Goal: Task Accomplishment & Management: Complete application form

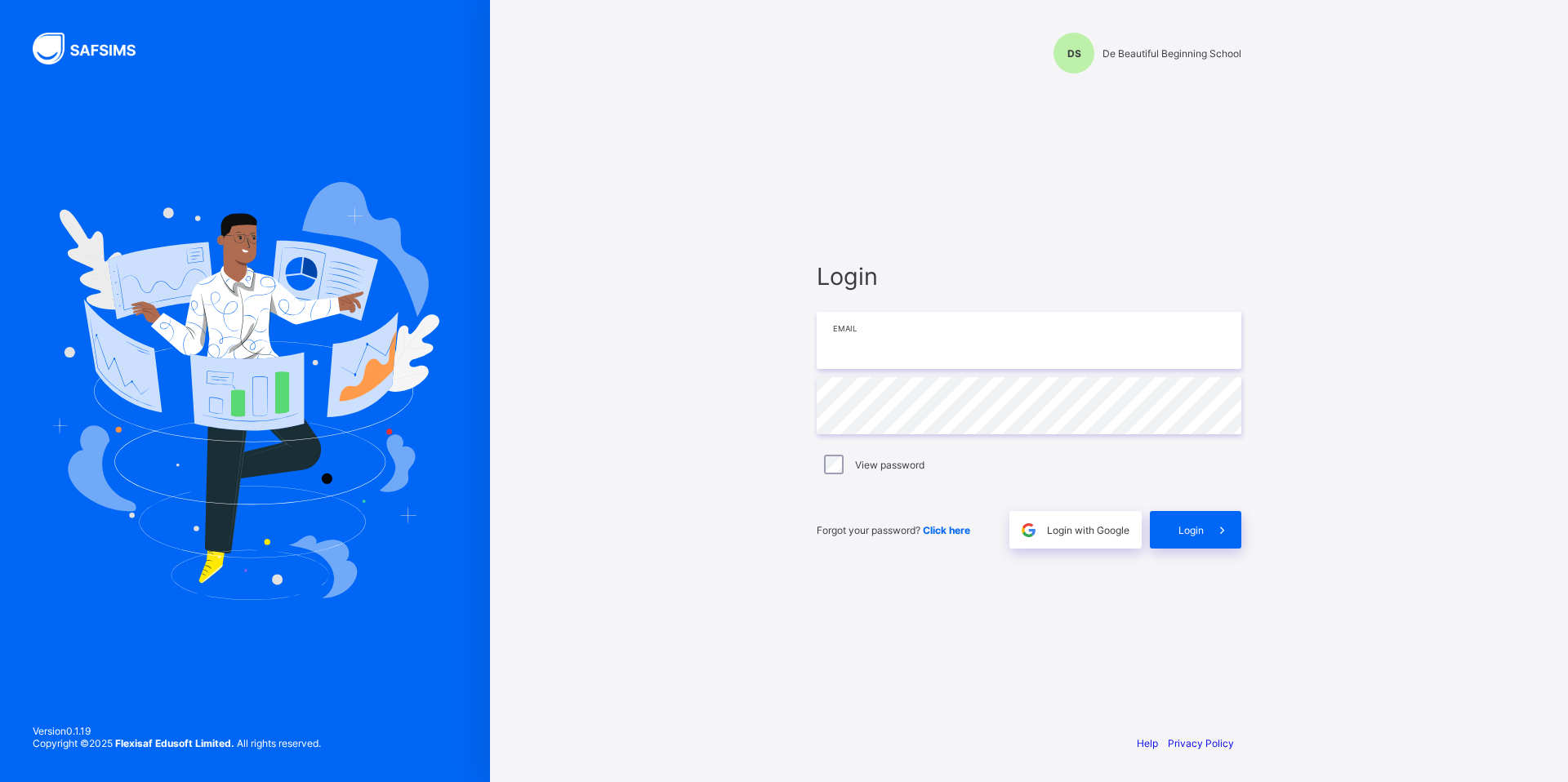
click at [873, 337] on input "email" at bounding box center [1029, 340] width 425 height 57
type input "**********"
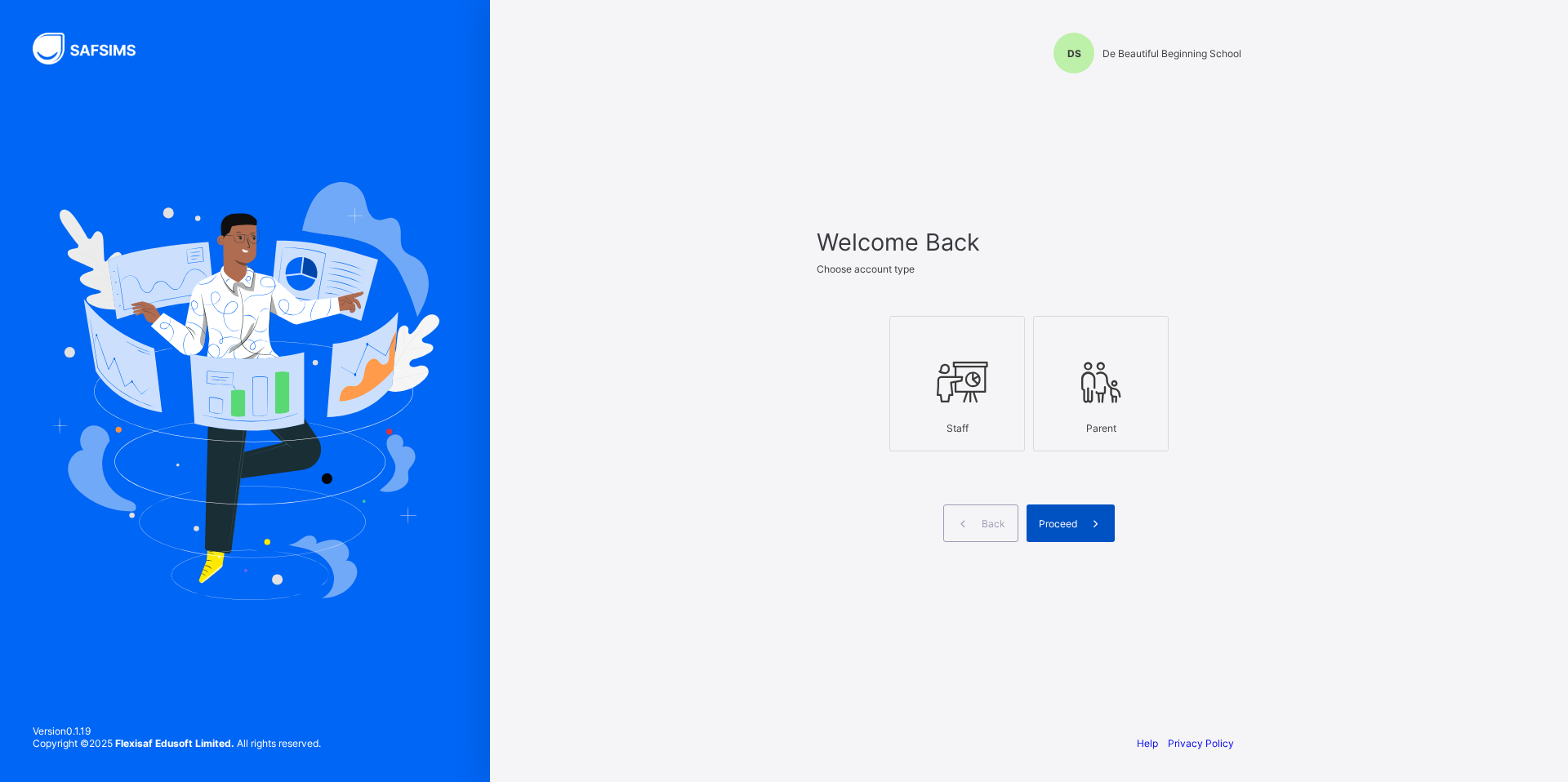
click at [1054, 532] on div "Proceed" at bounding box center [1070, 523] width 88 height 37
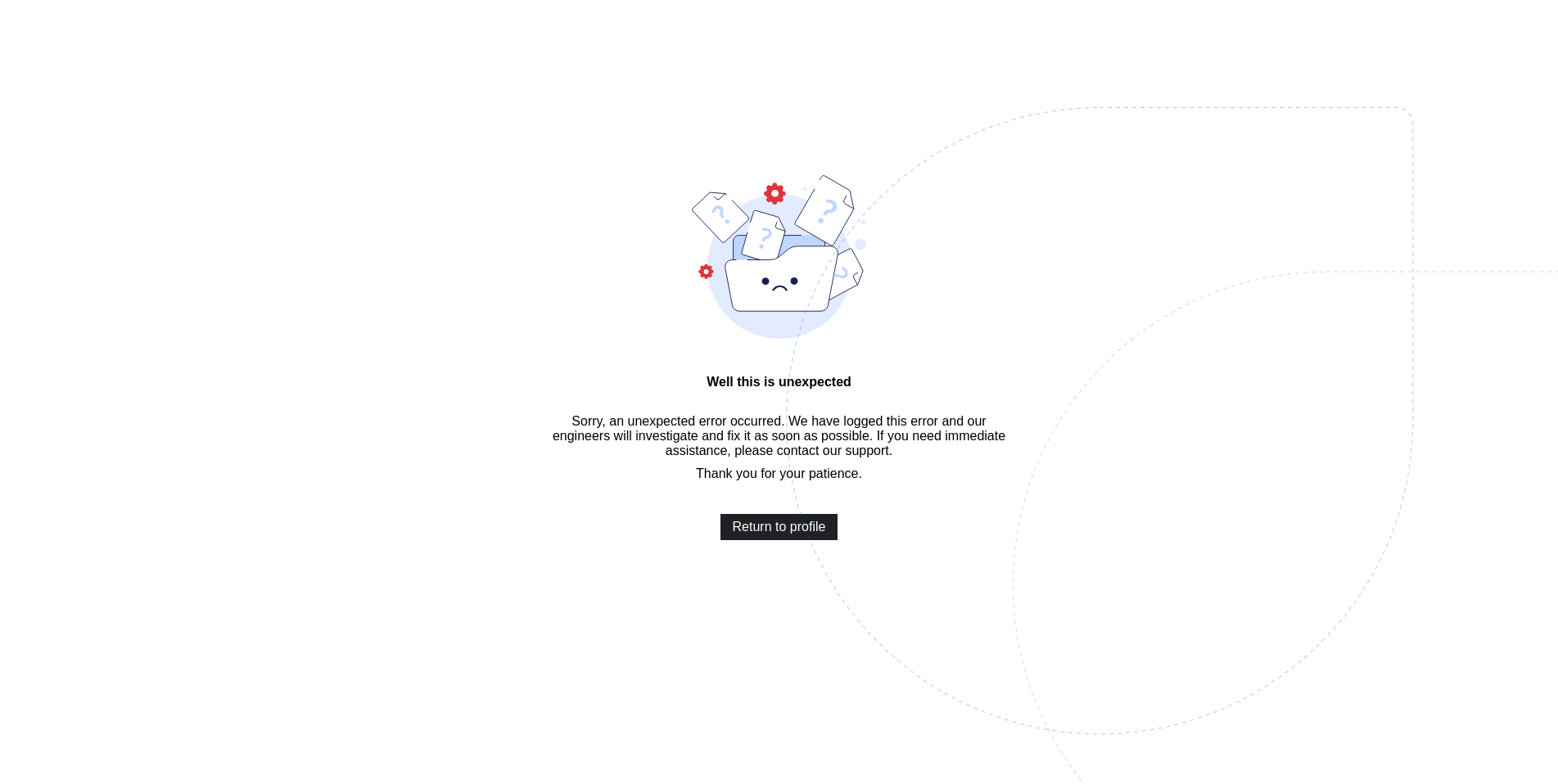
click at [736, 534] on span "Return to profile" at bounding box center [779, 527] width 93 height 14
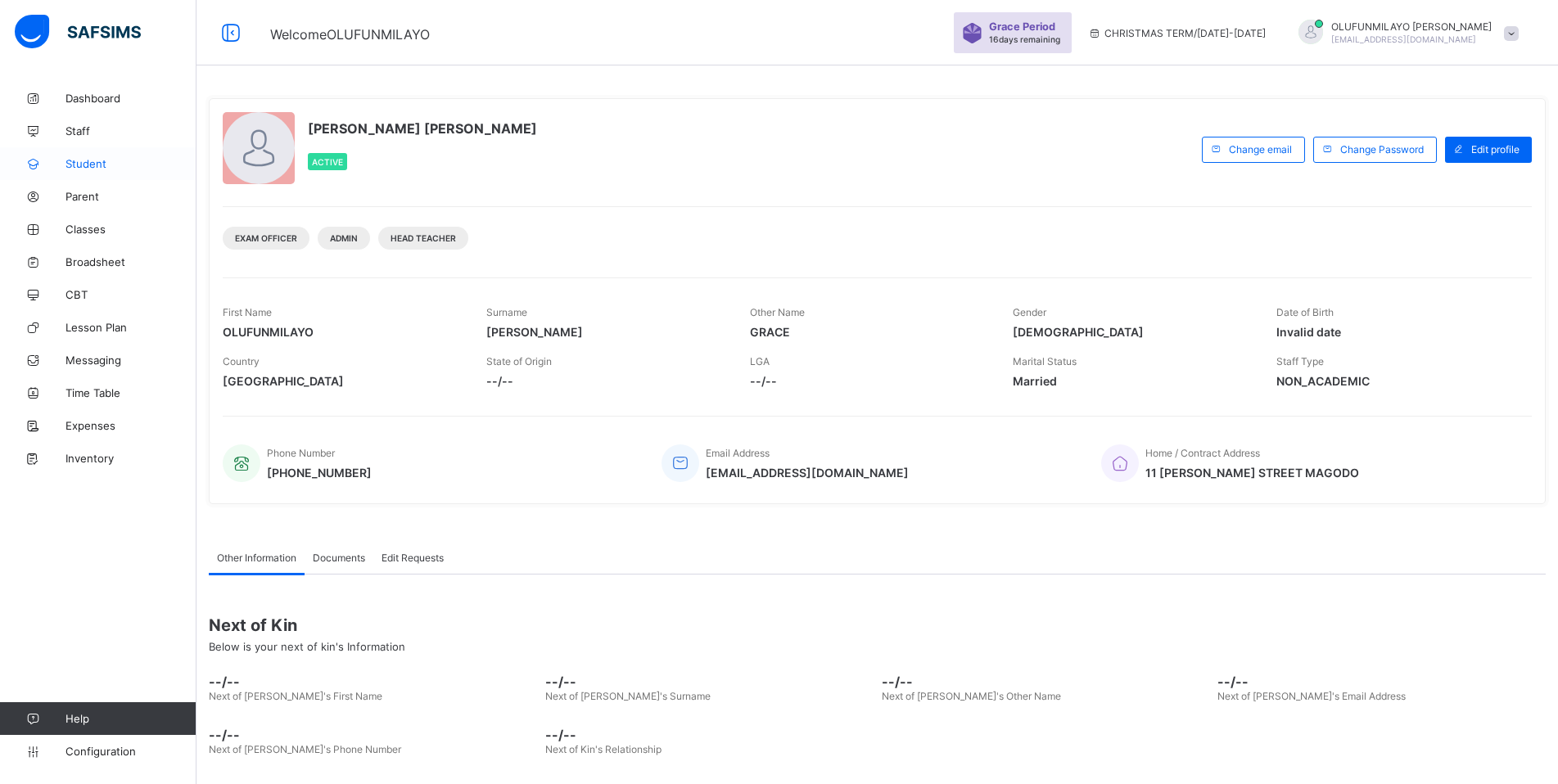
click at [130, 157] on link "Student" at bounding box center [98, 164] width 196 height 33
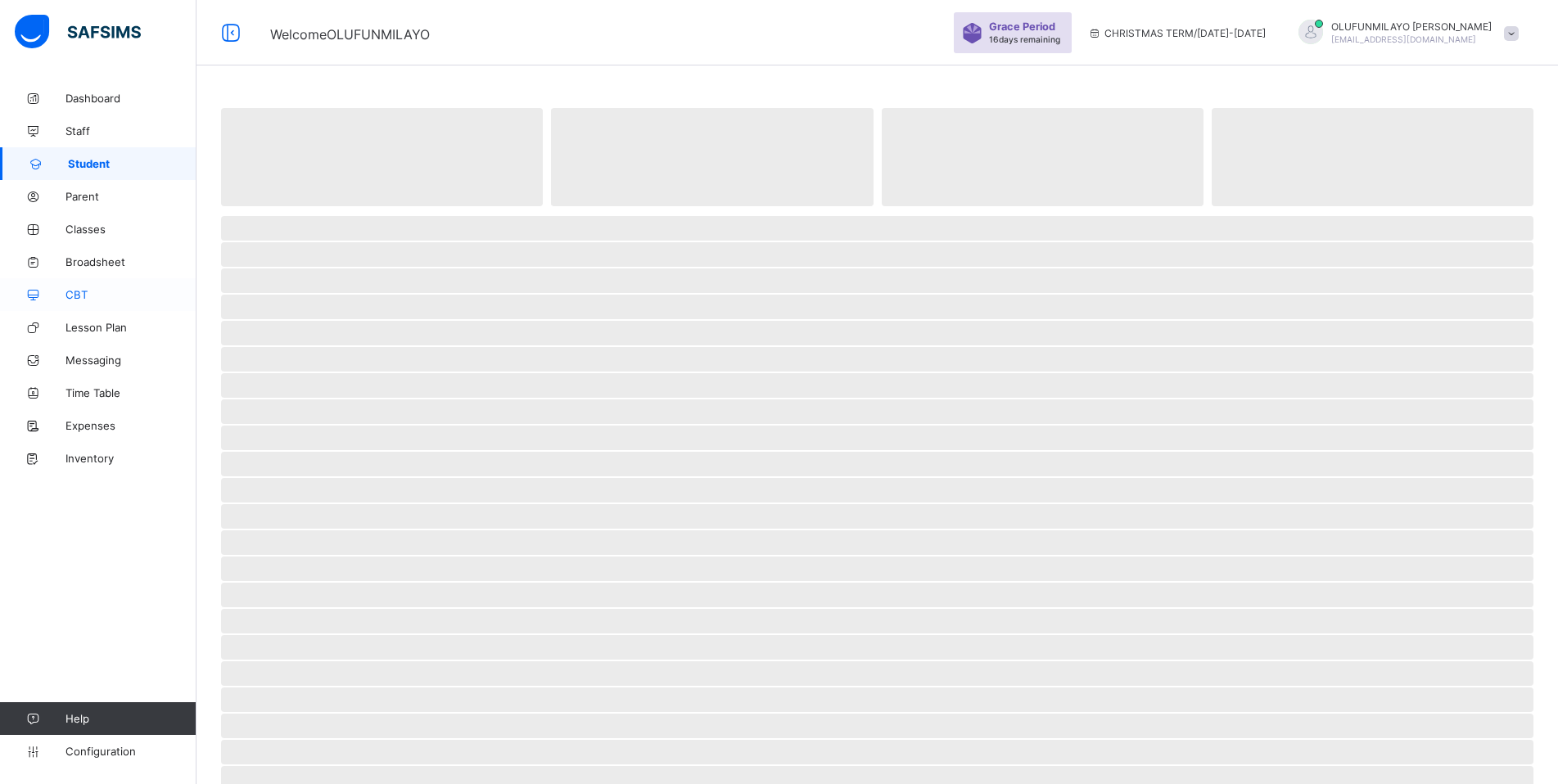
click at [191, 304] on link "CBT" at bounding box center [98, 294] width 196 height 33
drag, startPoint x: 189, startPoint y: 304, endPoint x: 86, endPoint y: 330, distance: 106.2
click at [187, 305] on link "CBT" at bounding box center [98, 294] width 196 height 33
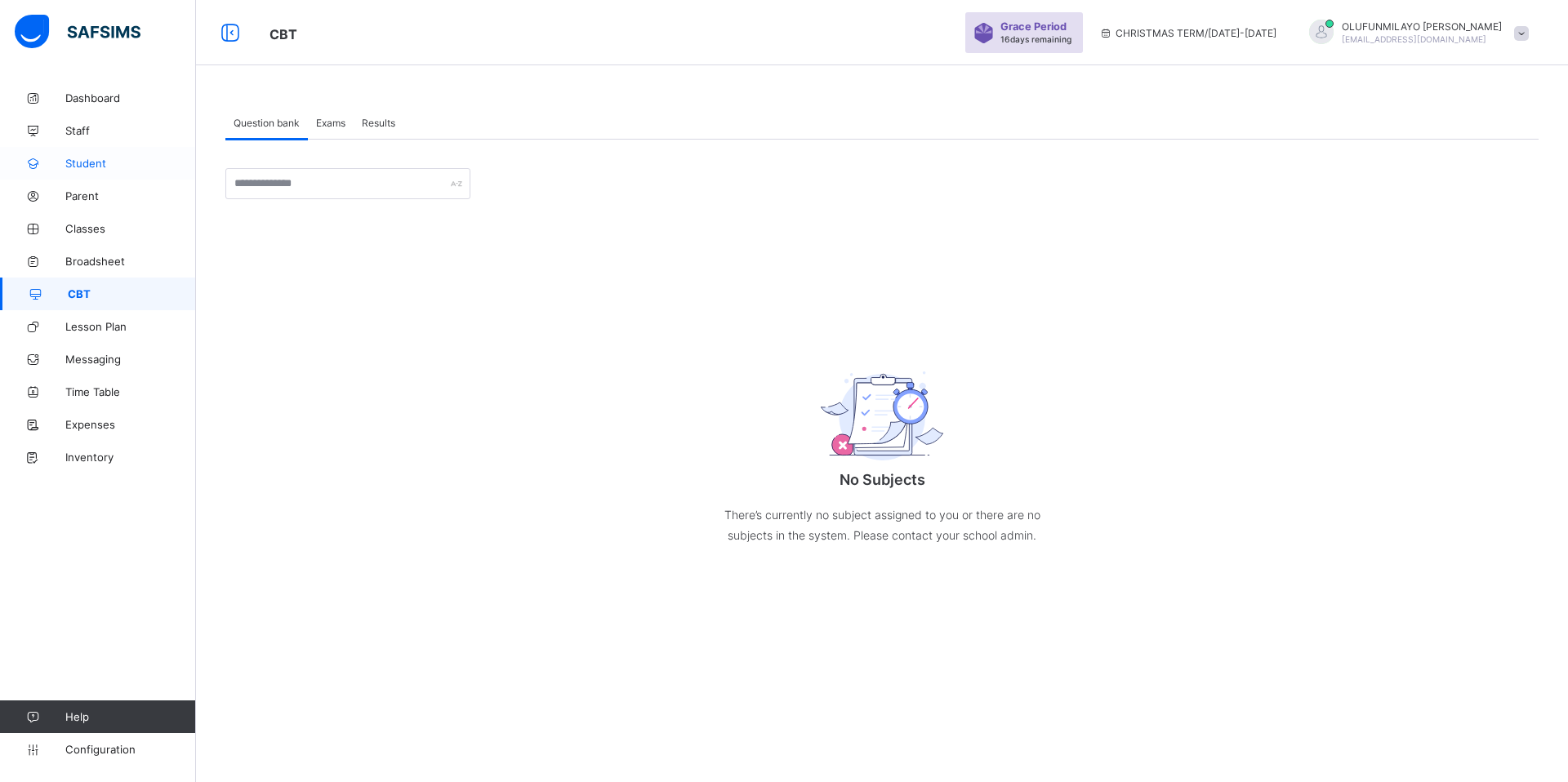
click at [91, 159] on span "Student" at bounding box center [130, 163] width 130 height 13
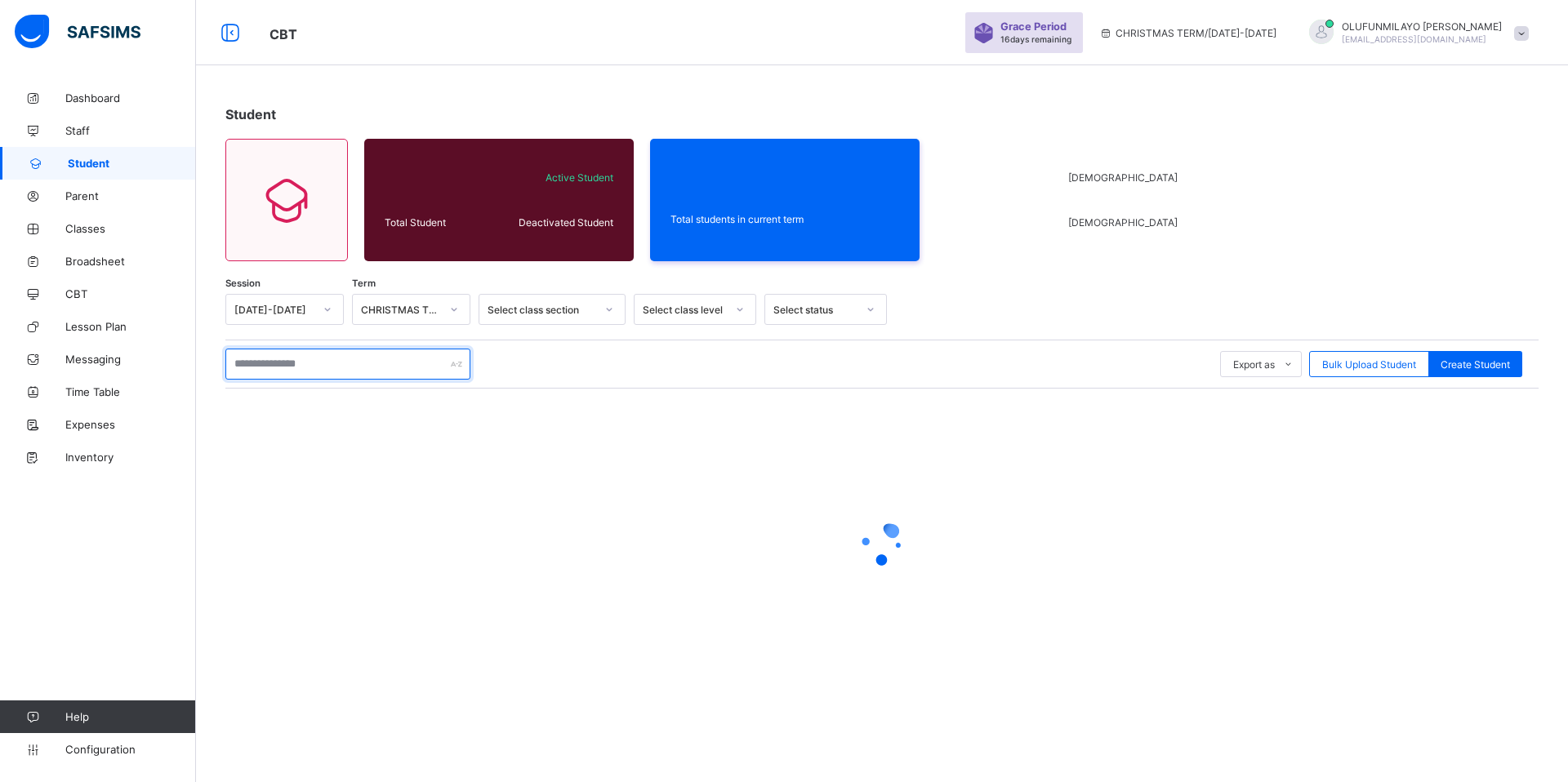
click at [292, 365] on input "text" at bounding box center [347, 363] width 245 height 31
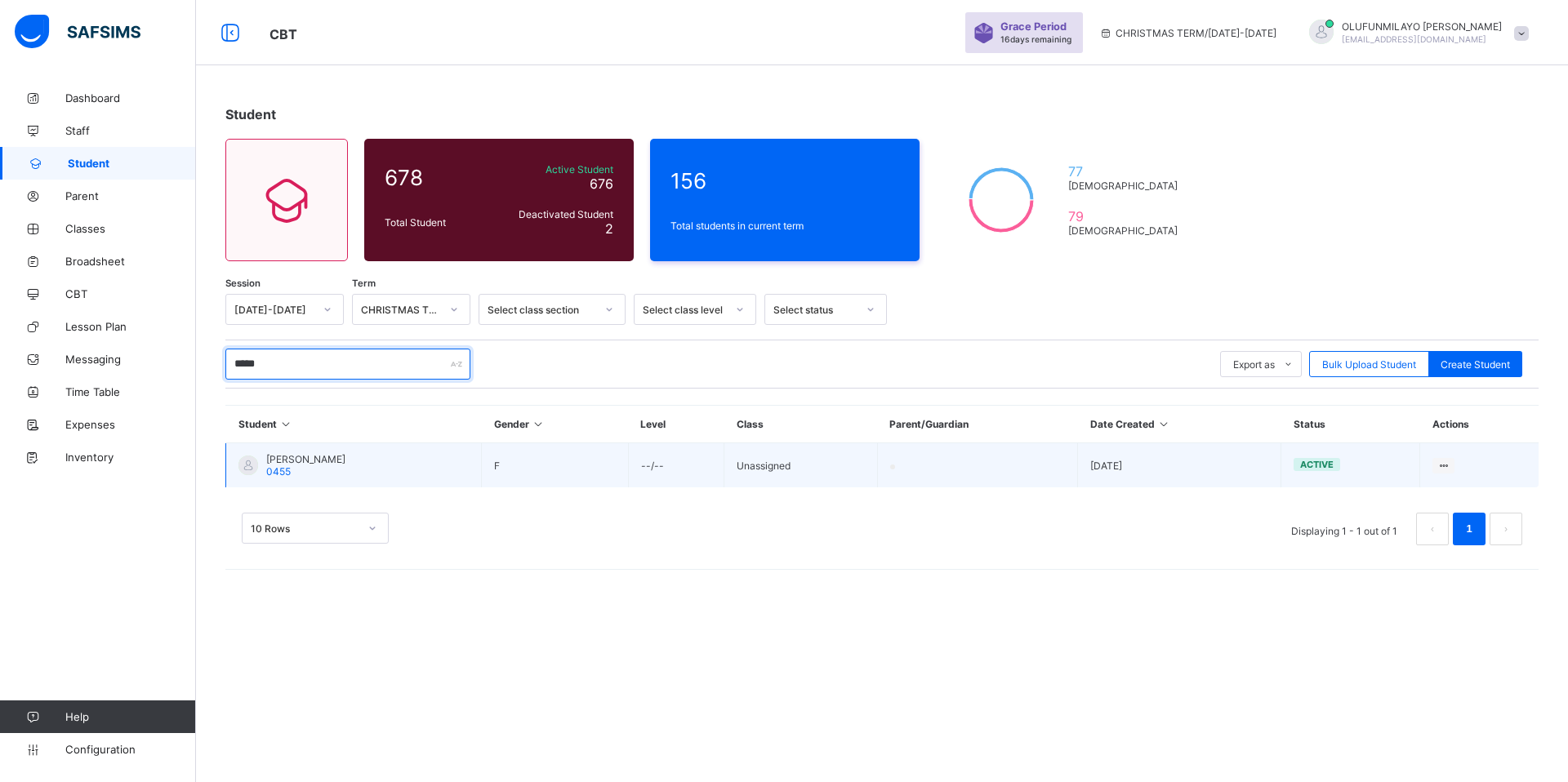
type input "*****"
click at [314, 459] on span "RAMAT JIMOH" at bounding box center [305, 460] width 79 height 12
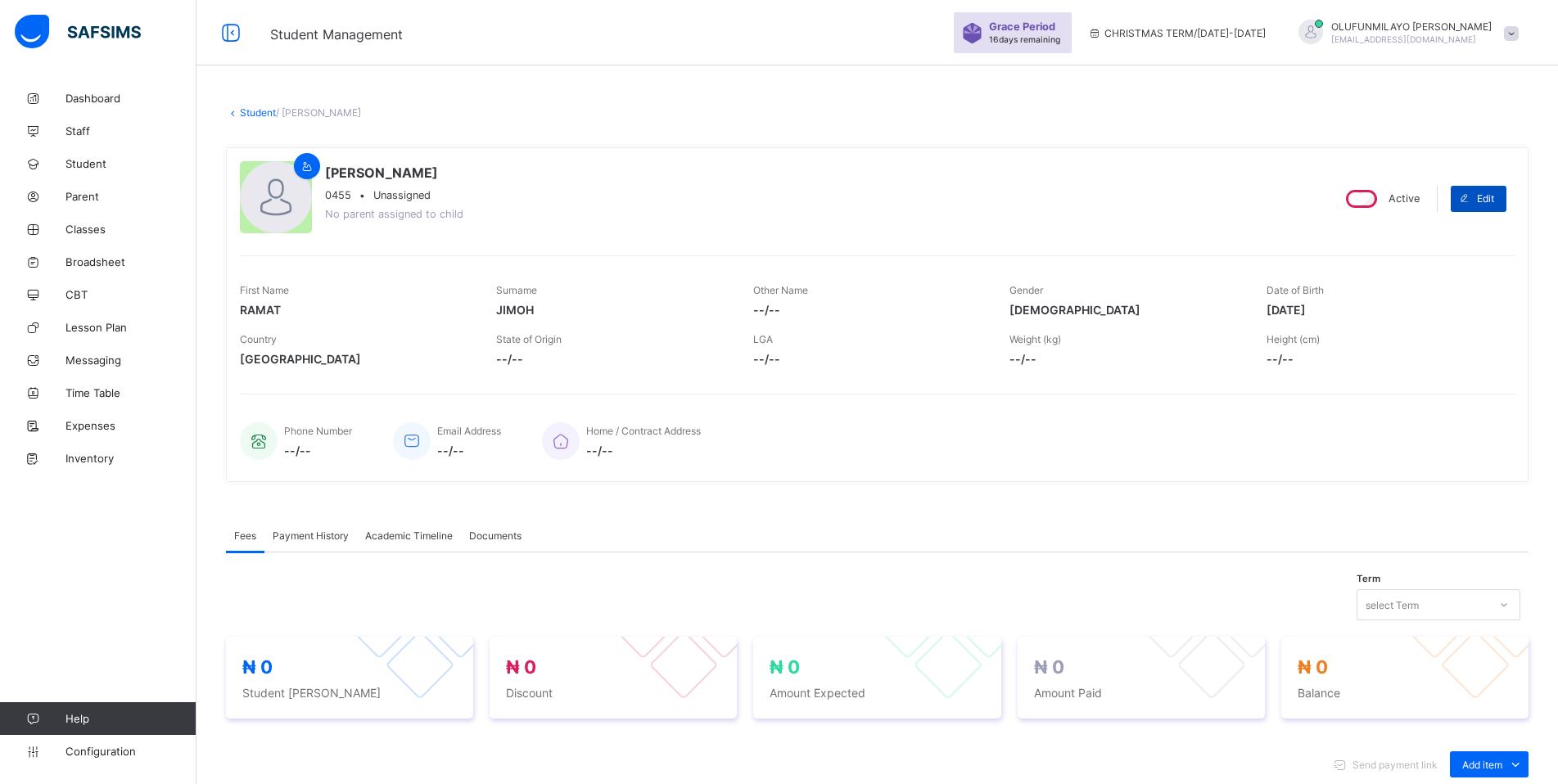
click at [1494, 201] on span "Edit" at bounding box center [1485, 199] width 17 height 13
select select "**"
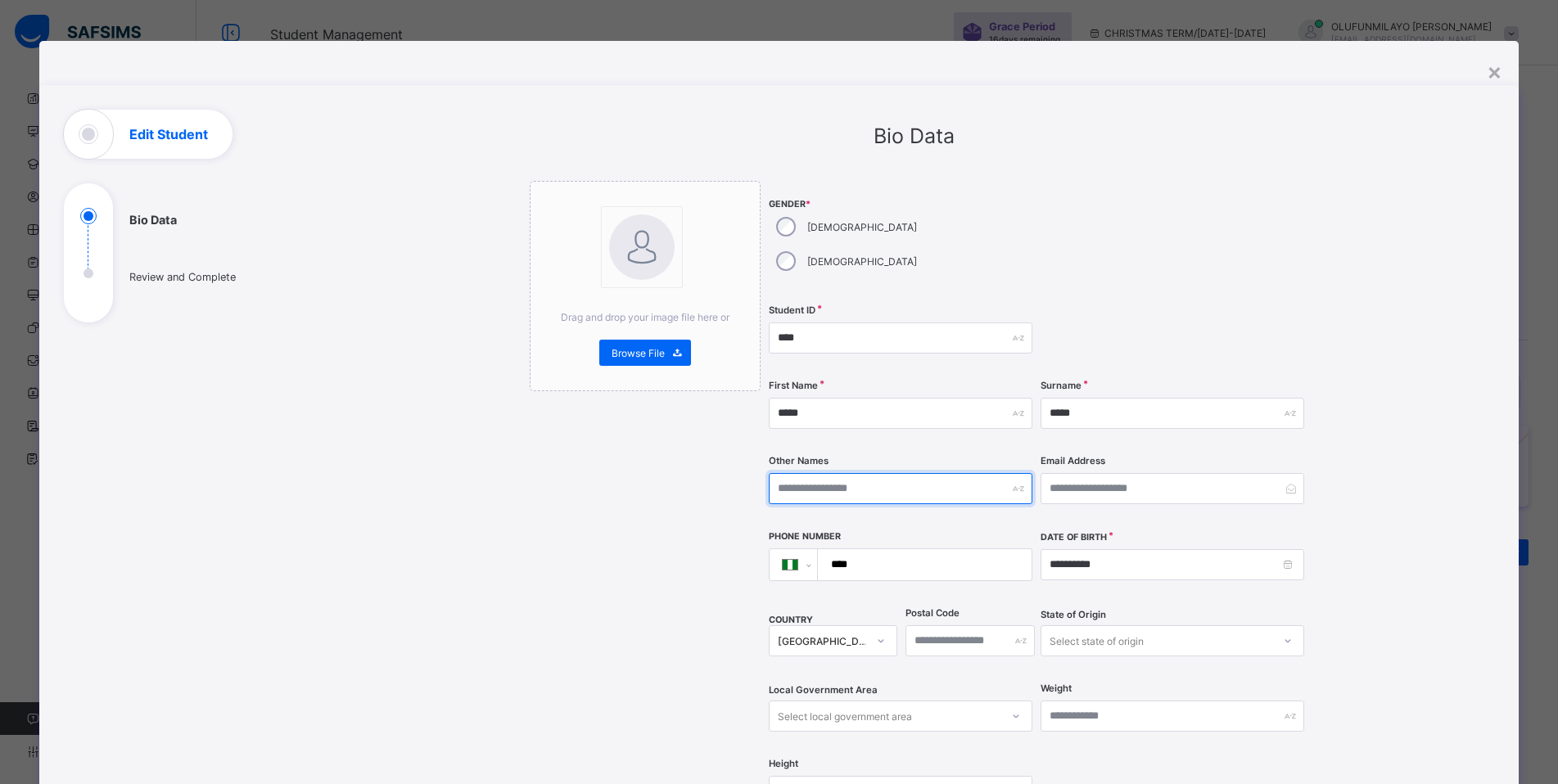
click at [819, 473] on input "text" at bounding box center [901, 489] width 263 height 31
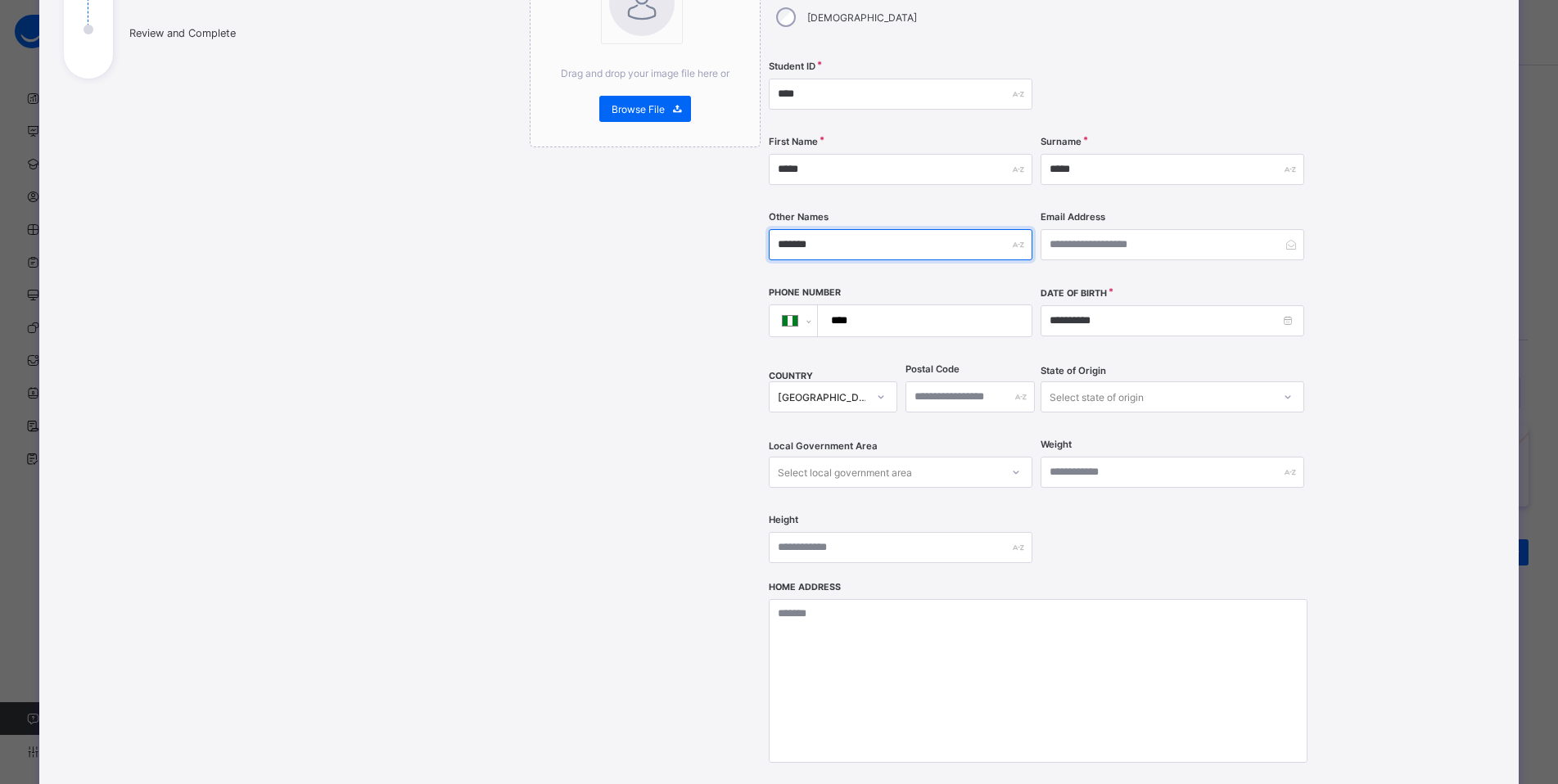
scroll to position [410, 0]
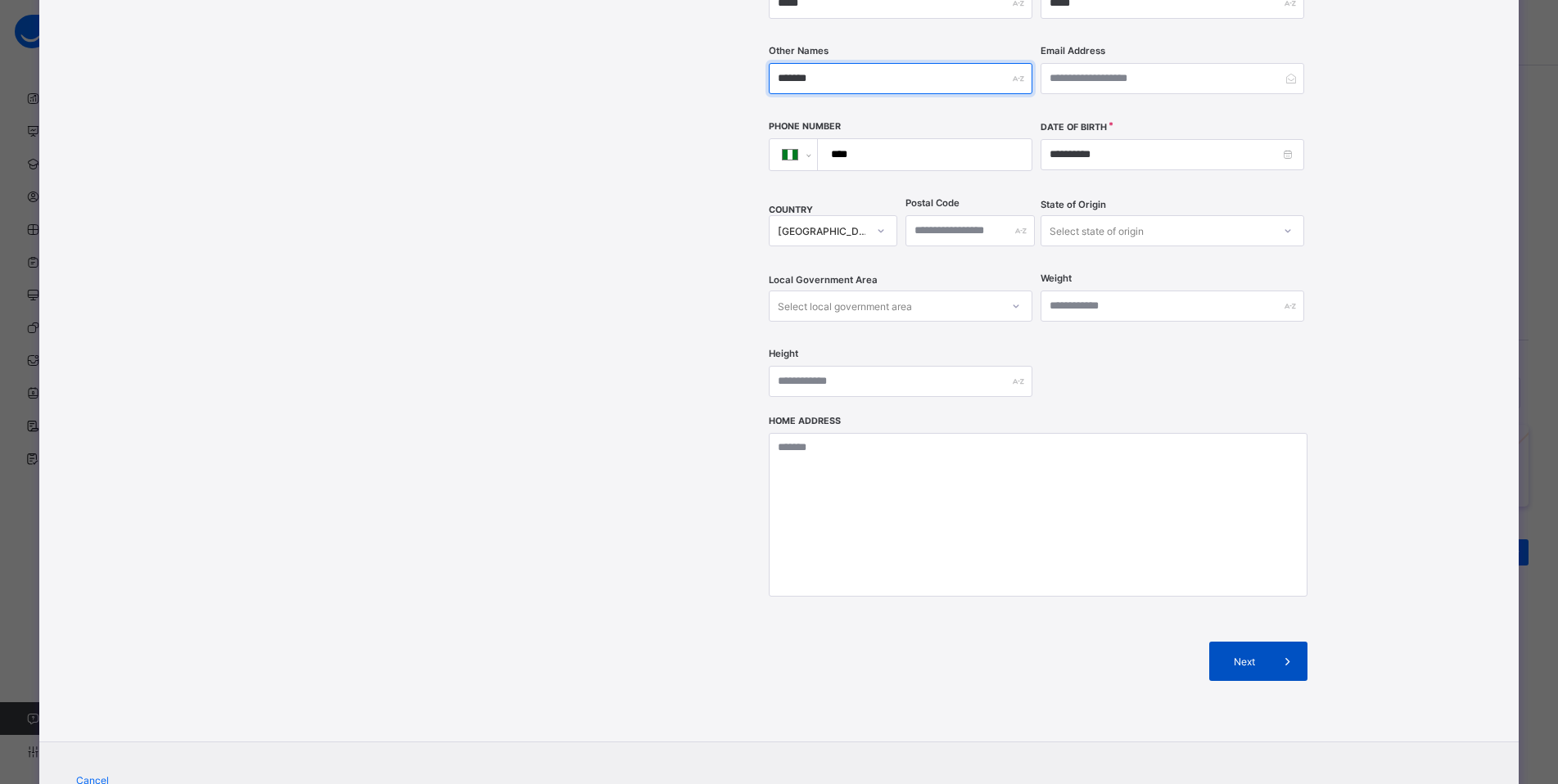
type input "*******"
click at [1230, 655] on span "Next" at bounding box center [1245, 661] width 47 height 13
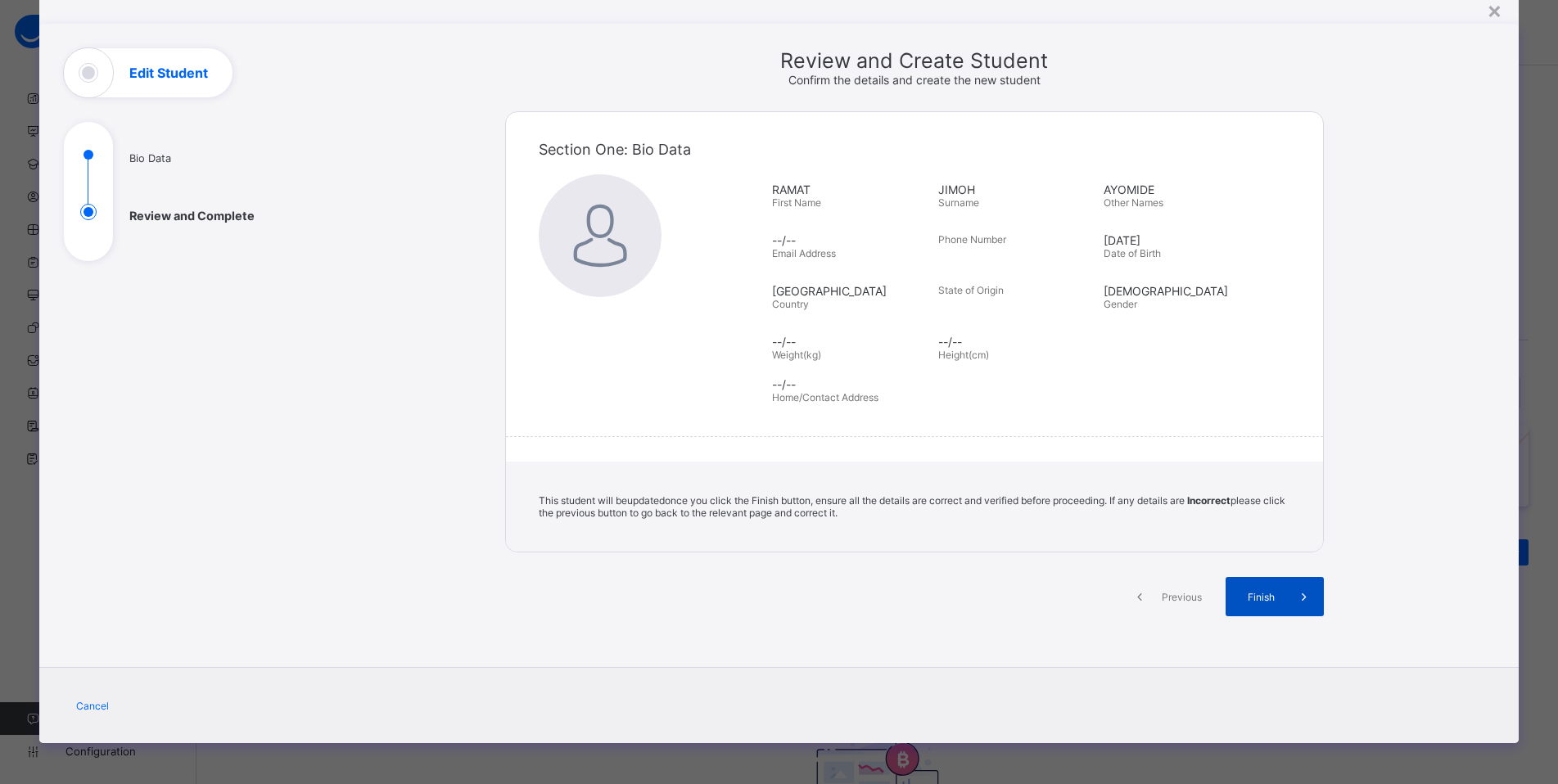
scroll to position [21, 0]
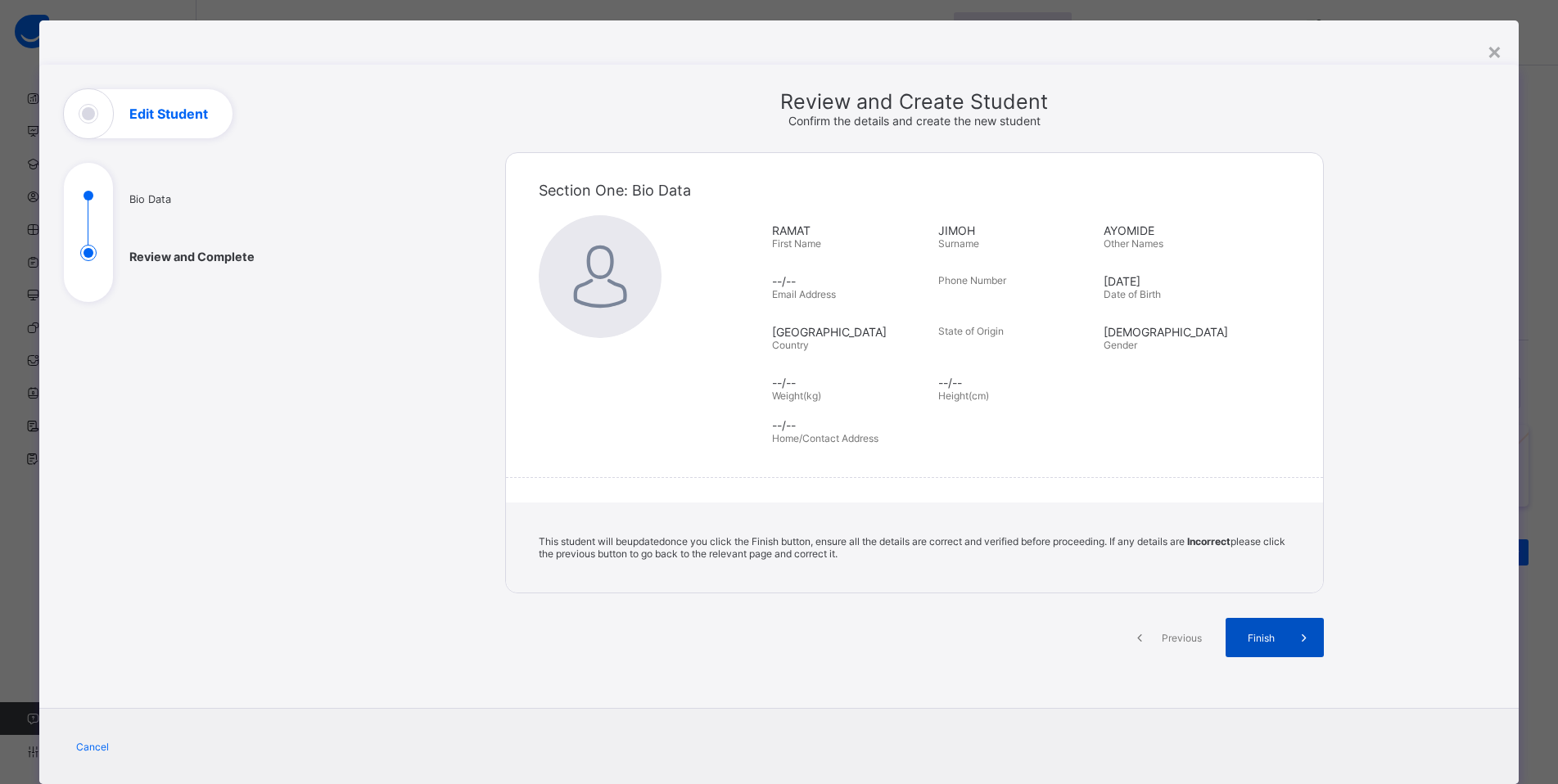
click at [1239, 644] on div "Finish" at bounding box center [1275, 637] width 98 height 39
click at [1272, 646] on div "Finish" at bounding box center [1275, 637] width 98 height 39
click at [1262, 641] on span "Finish" at bounding box center [1262, 638] width 47 height 13
click at [1262, 640] on span "Finish" at bounding box center [1262, 638] width 47 height 13
click at [1262, 635] on span "Finish" at bounding box center [1262, 638] width 47 height 13
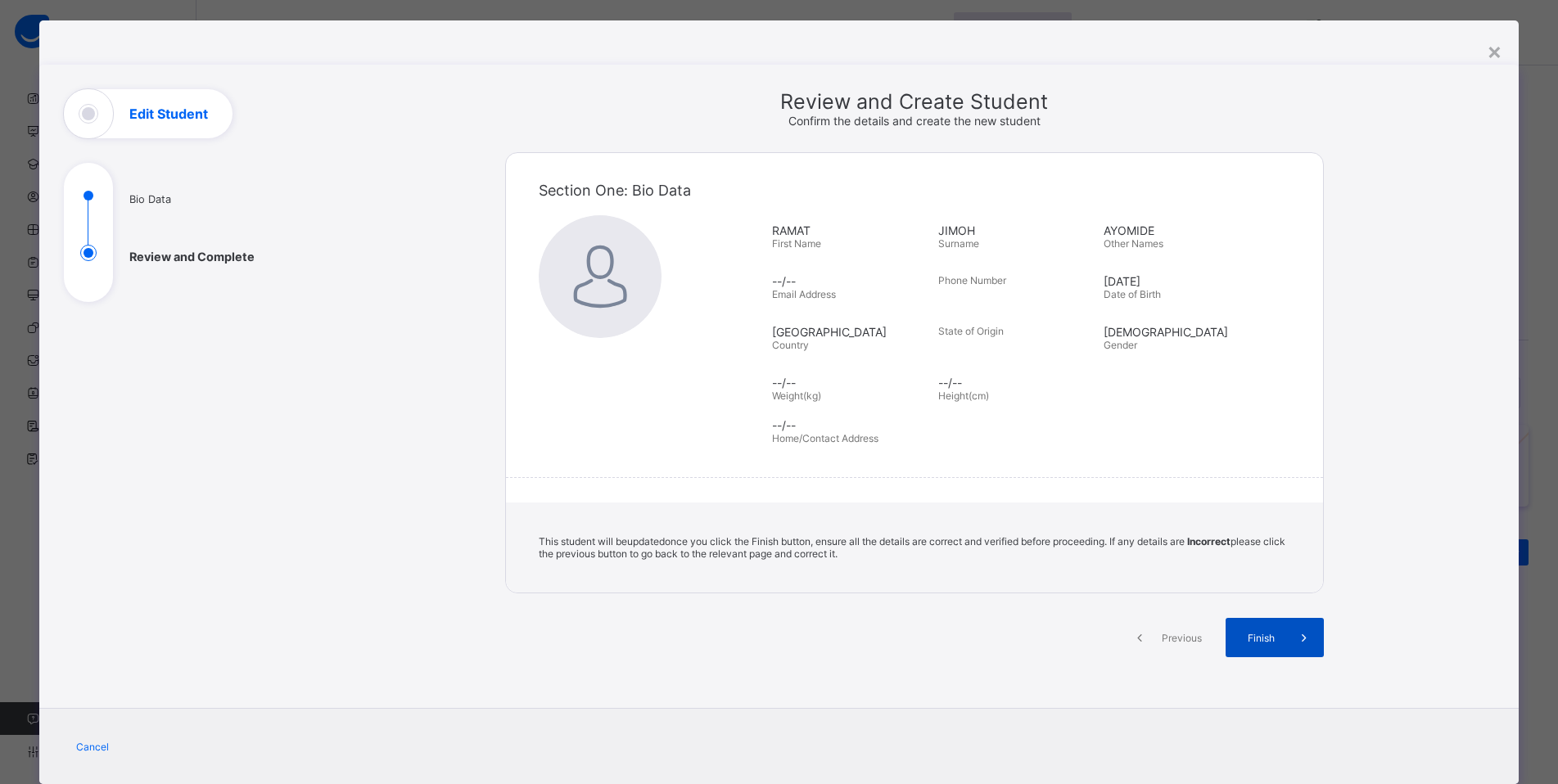
click at [1263, 628] on div "Finish" at bounding box center [1275, 637] width 98 height 39
click at [1264, 626] on div "Finish" at bounding box center [1275, 637] width 98 height 39
click at [1264, 625] on div "Finish" at bounding box center [1275, 637] width 98 height 39
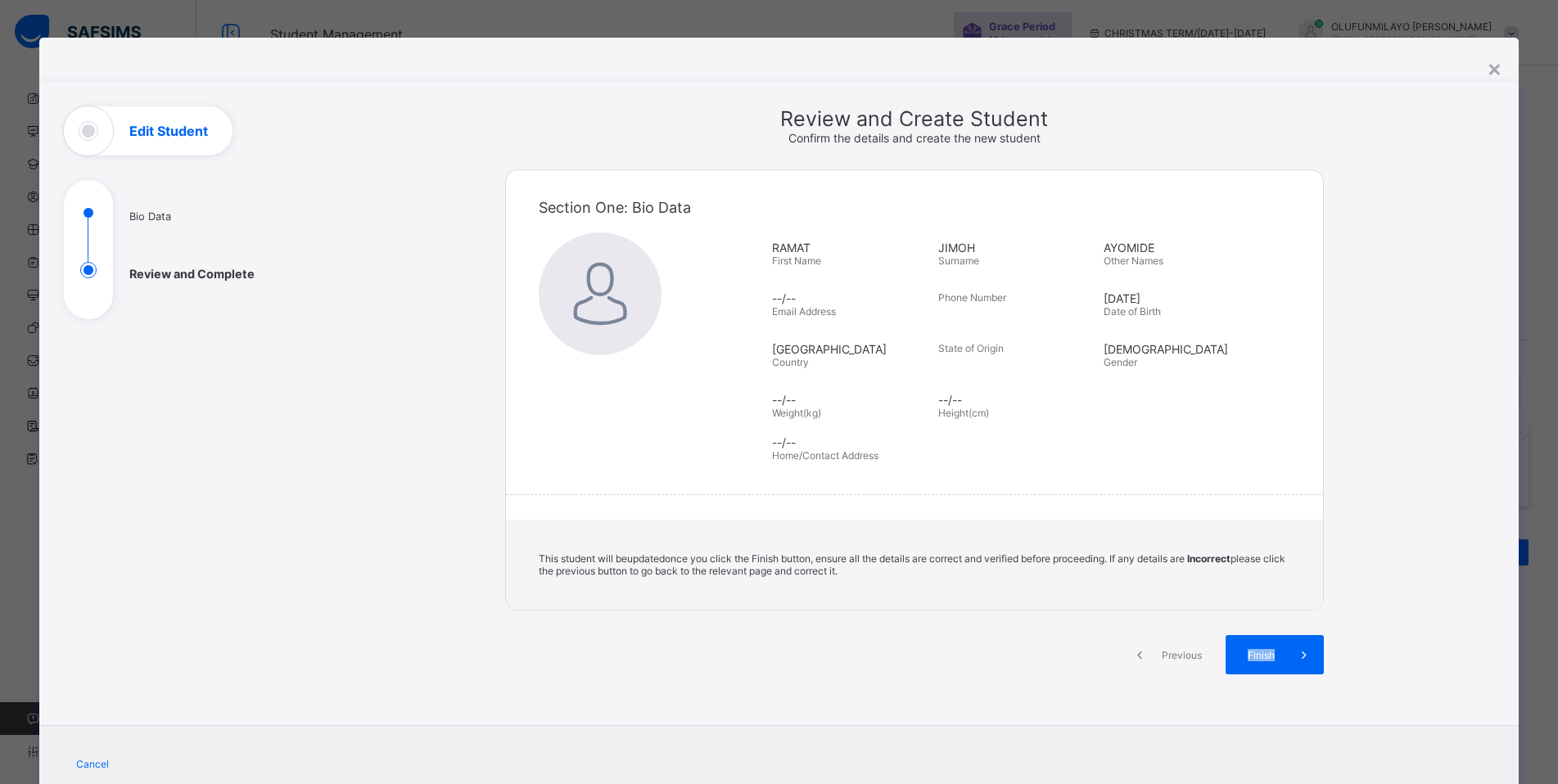
scroll to position [0, 0]
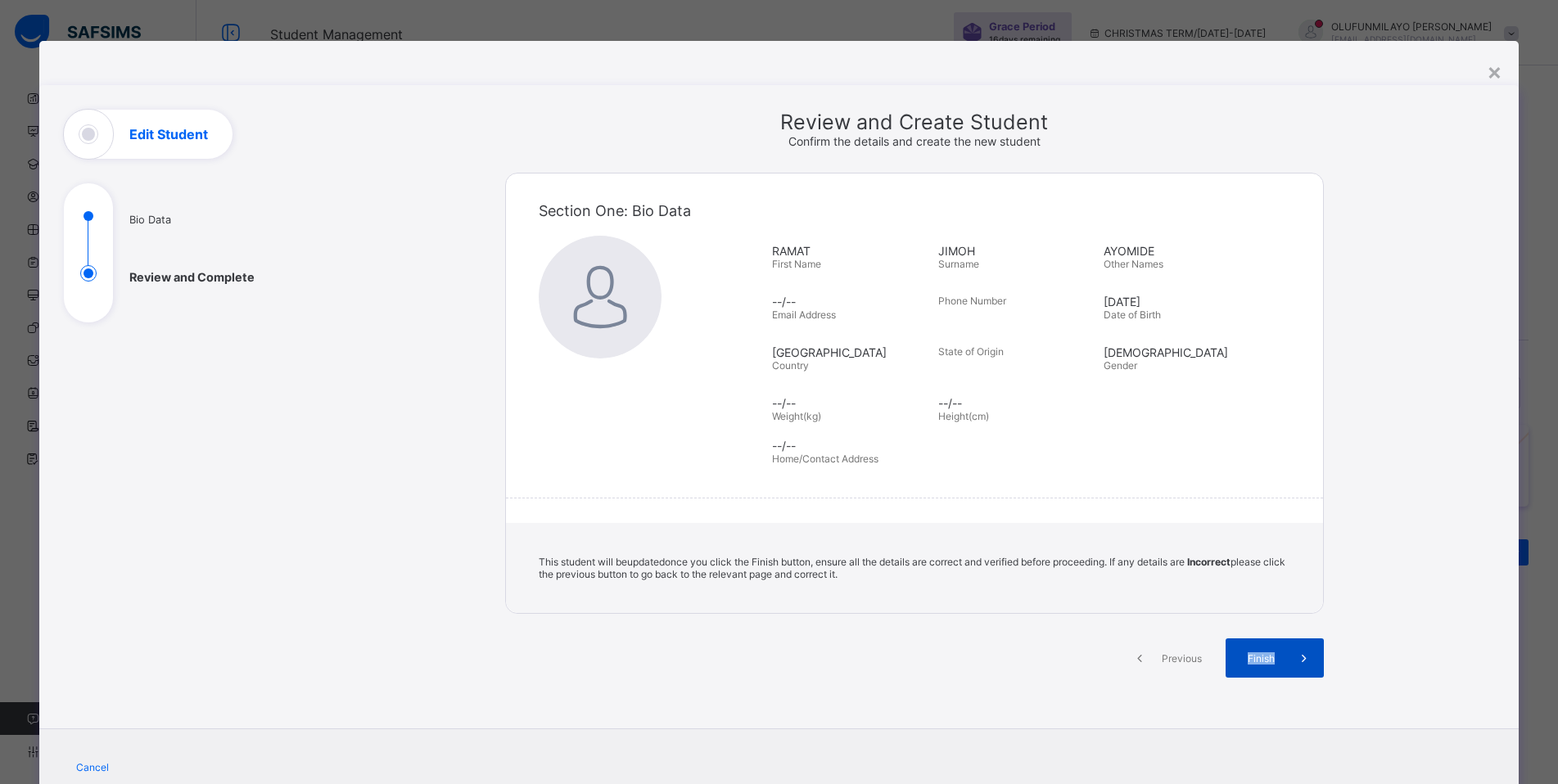
click at [1258, 662] on span "Finish" at bounding box center [1262, 659] width 47 height 13
click at [1262, 661] on span "Finish" at bounding box center [1262, 659] width 47 height 13
click at [1259, 661] on span "Finish" at bounding box center [1262, 659] width 47 height 13
click at [1263, 660] on span "Finish" at bounding box center [1262, 659] width 47 height 13
click at [1266, 659] on span "Finish" at bounding box center [1262, 659] width 47 height 13
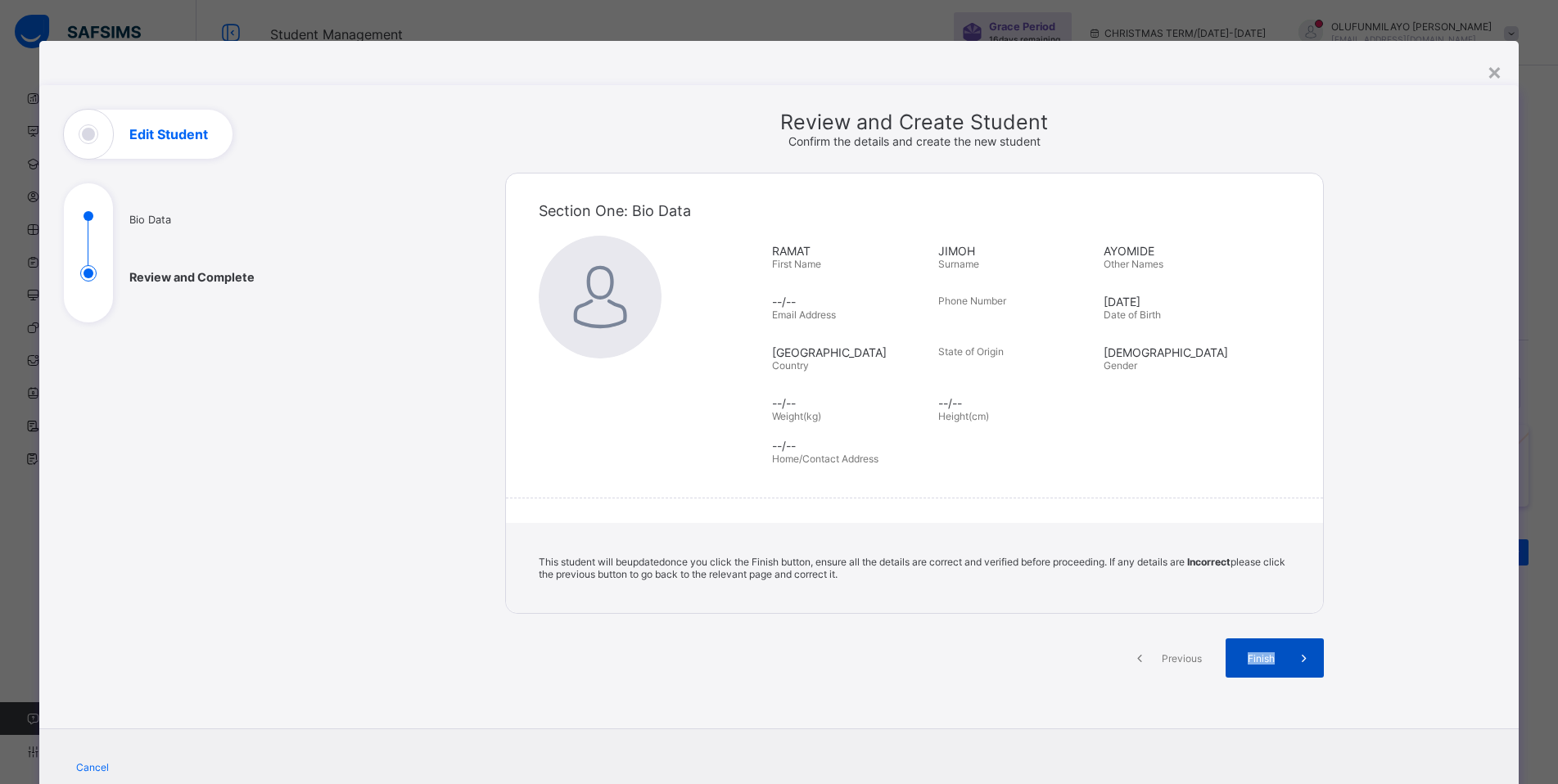
click at [1295, 660] on icon at bounding box center [1304, 658] width 18 height 16
click at [1298, 660] on icon at bounding box center [1304, 658] width 18 height 16
drag, startPoint x: 1382, startPoint y: 655, endPoint x: 1477, endPoint y: 466, distance: 211.5
click at [1381, 655] on div "**********" at bounding box center [914, 408] width 1161 height 597
click at [1498, 67] on div "×" at bounding box center [1494, 71] width 15 height 28
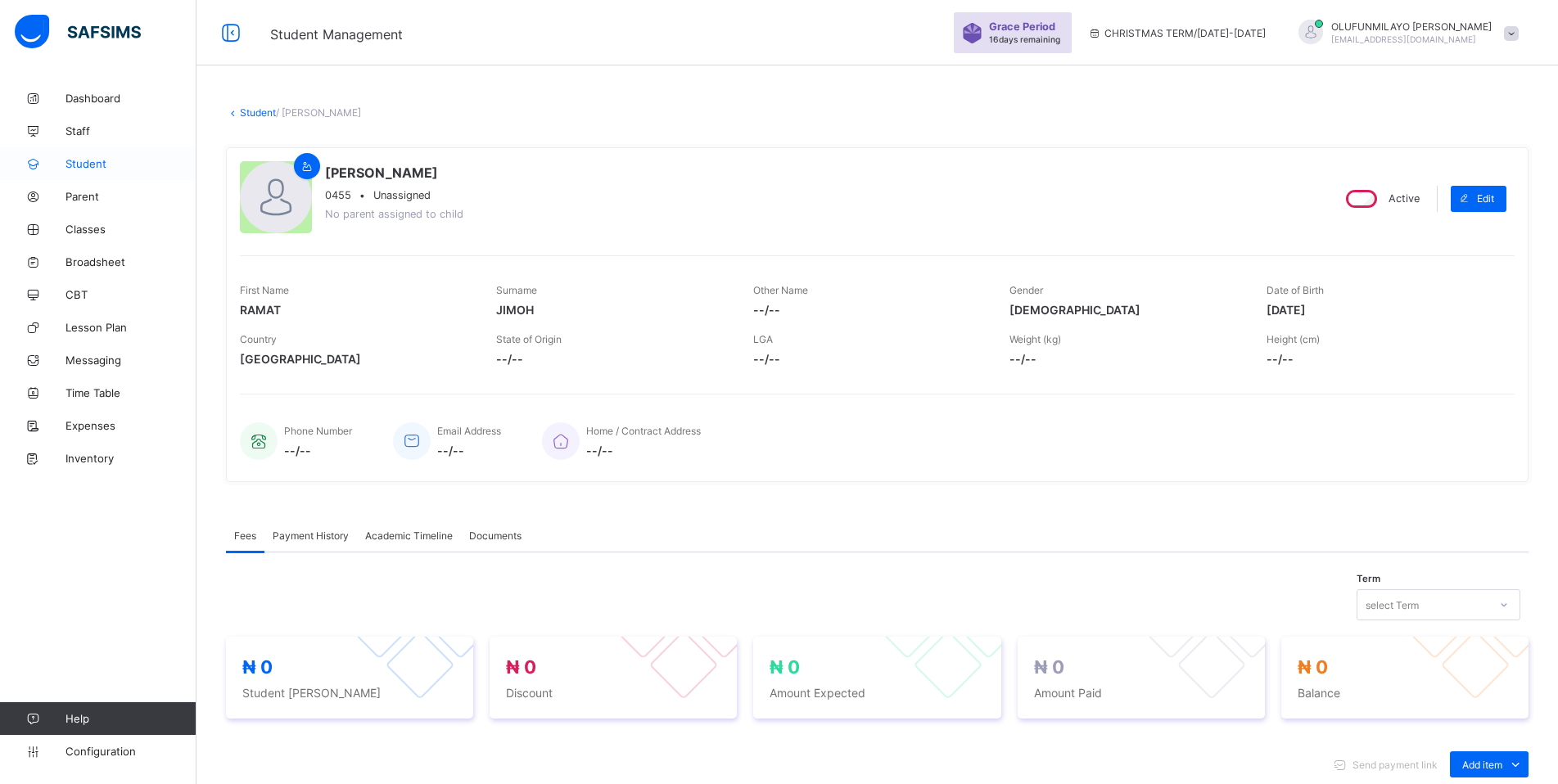
click at [81, 165] on span "Student" at bounding box center [131, 164] width 131 height 13
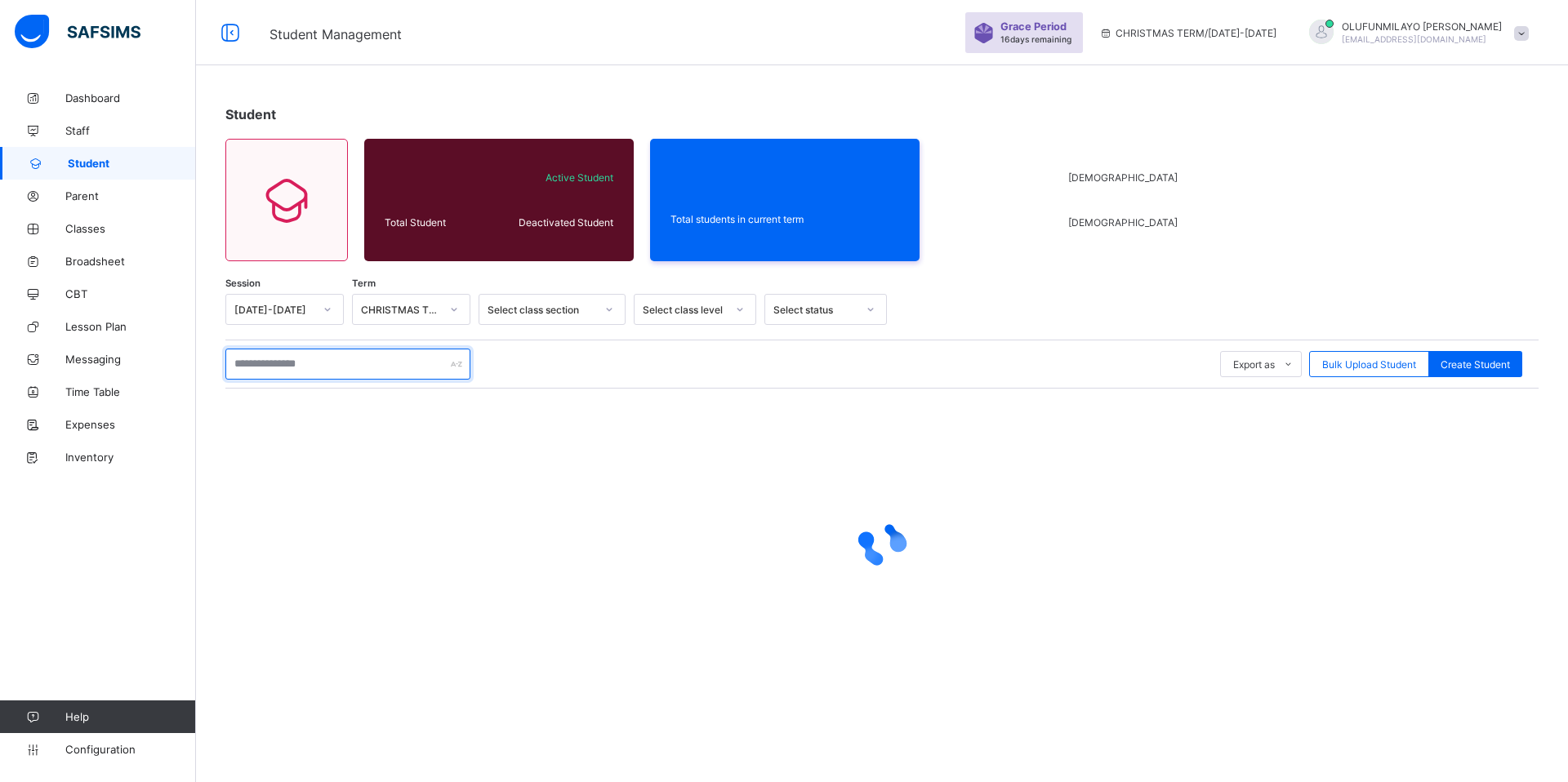
click at [299, 373] on input "text" at bounding box center [347, 363] width 245 height 31
